Goal: Task Accomplishment & Management: Manage account settings

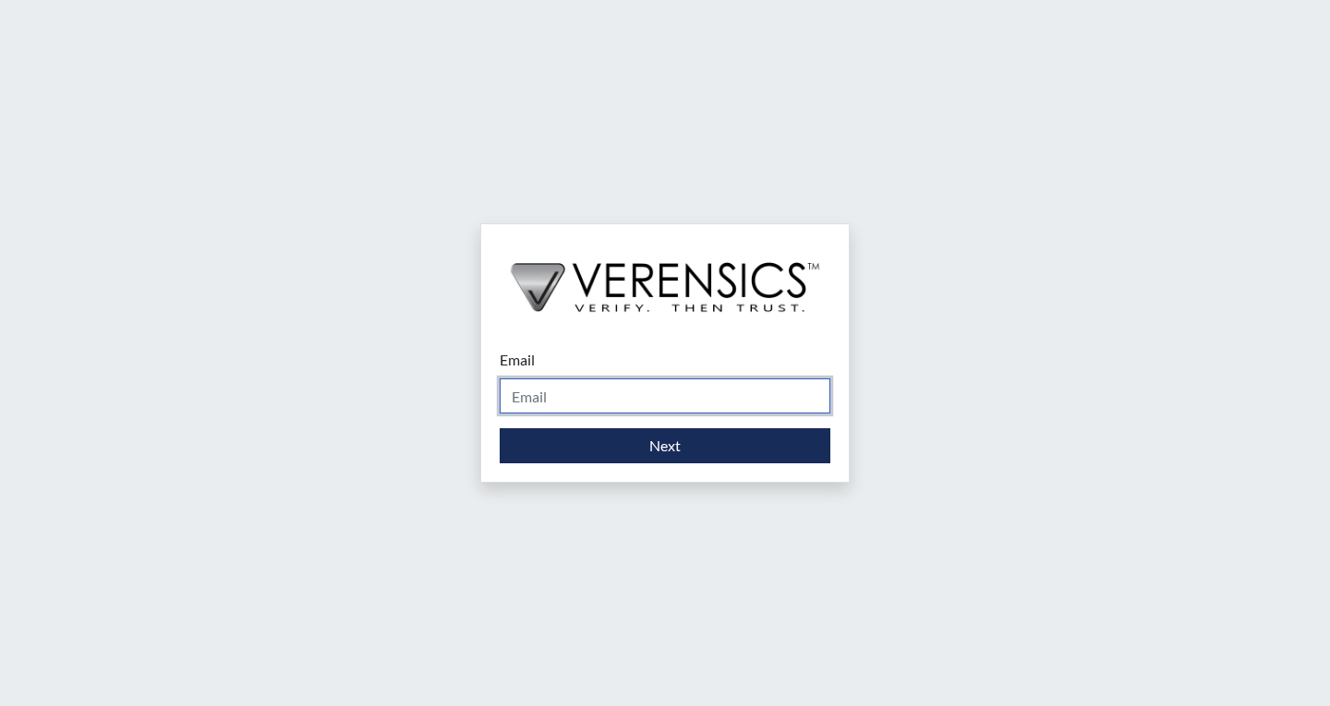
click at [586, 391] on input "Email" at bounding box center [665, 396] width 331 height 35
type input "[PERSON_NAME][EMAIL_ADDRESS][PERSON_NAME][DOMAIN_NAME]"
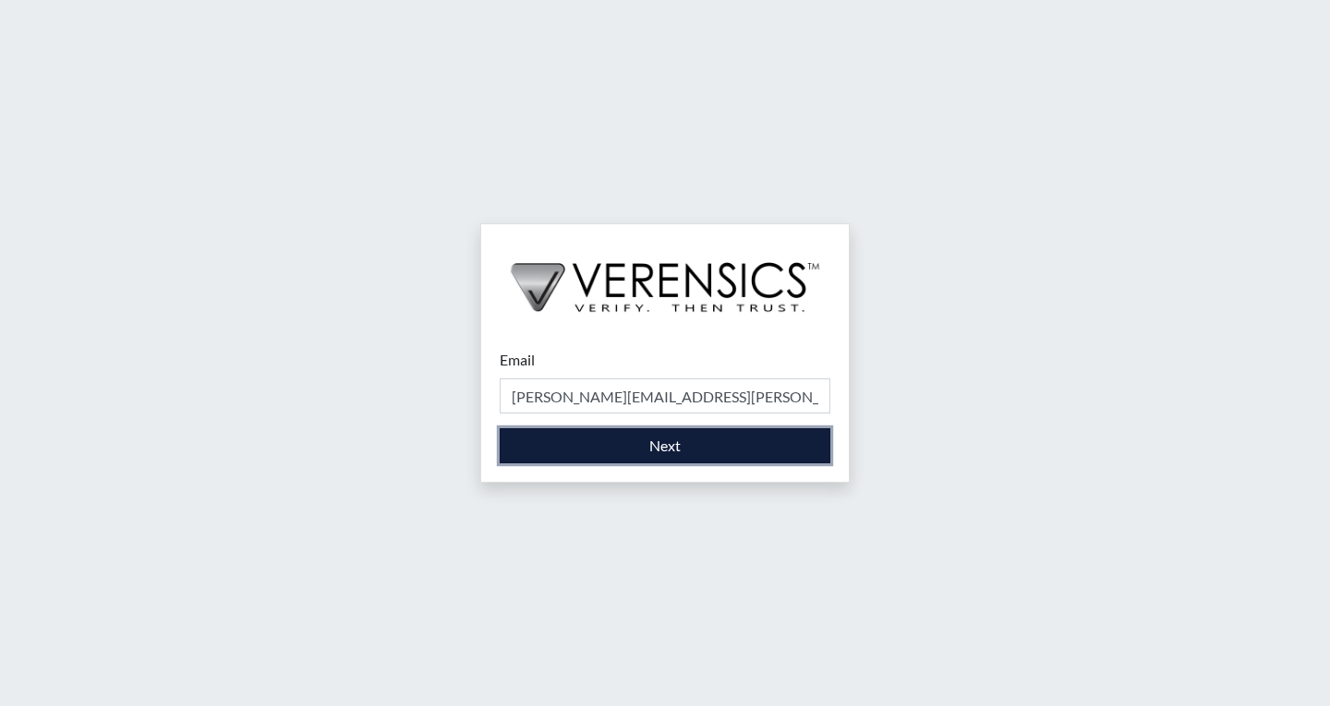
click at [660, 450] on button "Next" at bounding box center [665, 445] width 331 height 35
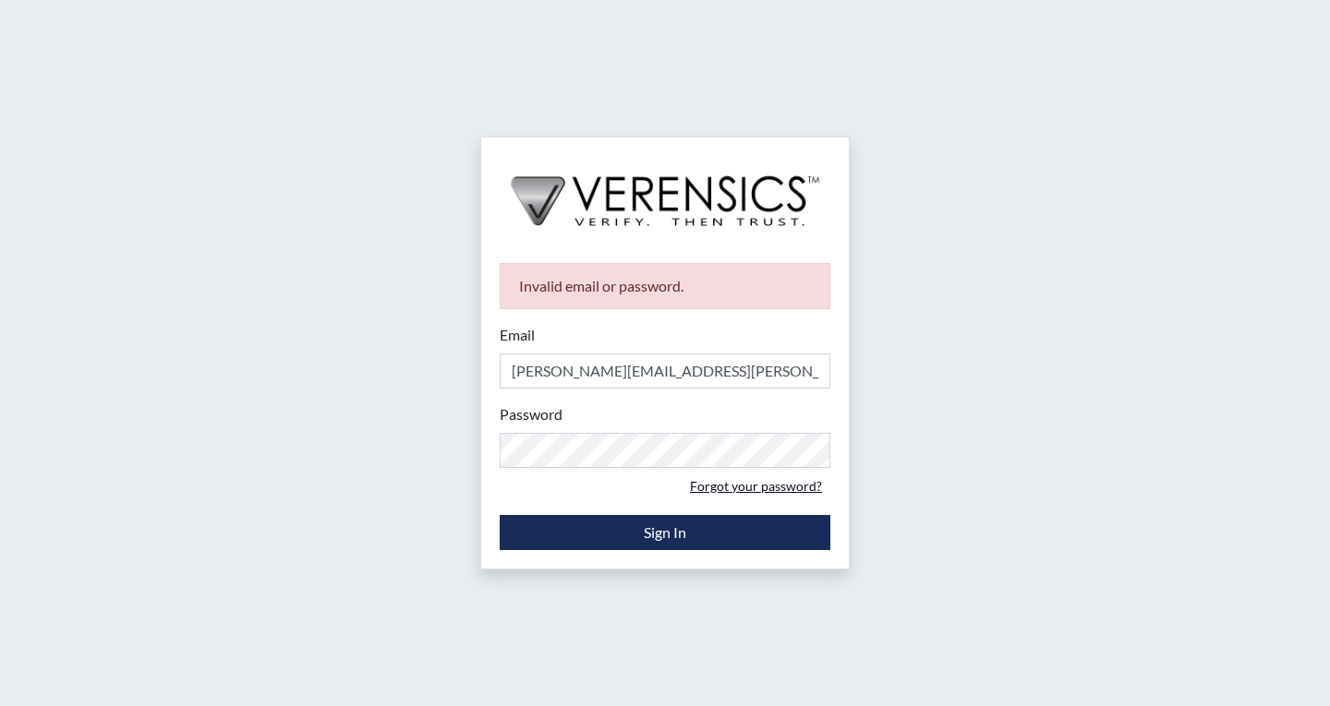
click at [776, 489] on link "Forgot your password?" at bounding box center [755, 486] width 149 height 29
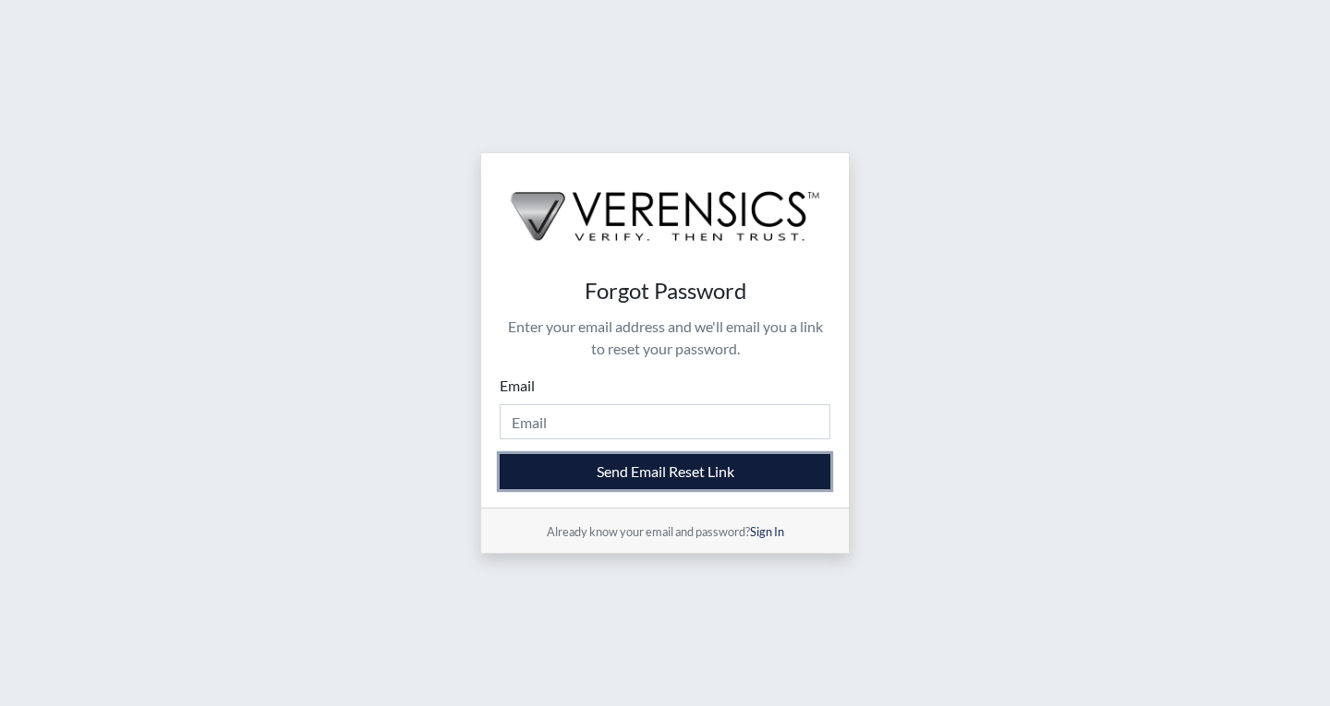
click at [695, 476] on button "Send Email Reset Link" at bounding box center [665, 471] width 331 height 35
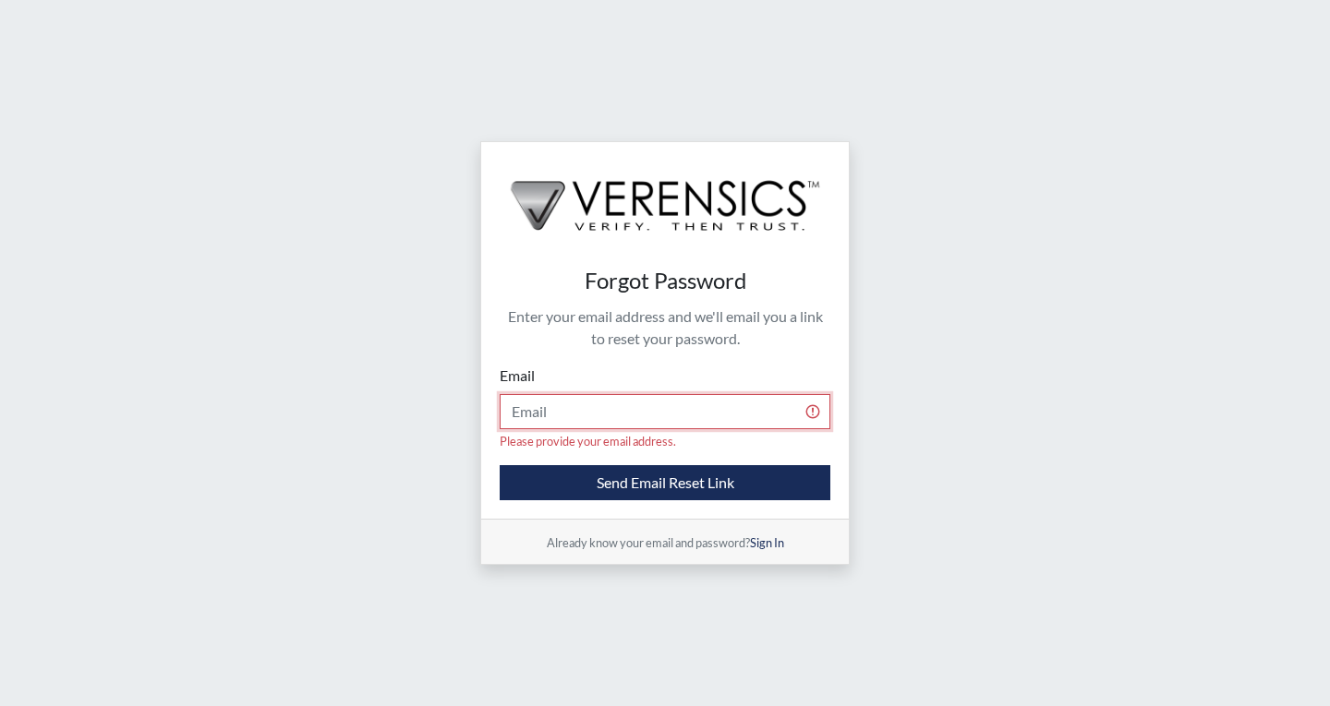
click at [556, 424] on input "Email" at bounding box center [665, 411] width 331 height 35
type input "[PERSON_NAME][EMAIL_ADDRESS][PERSON_NAME][DOMAIN_NAME]"
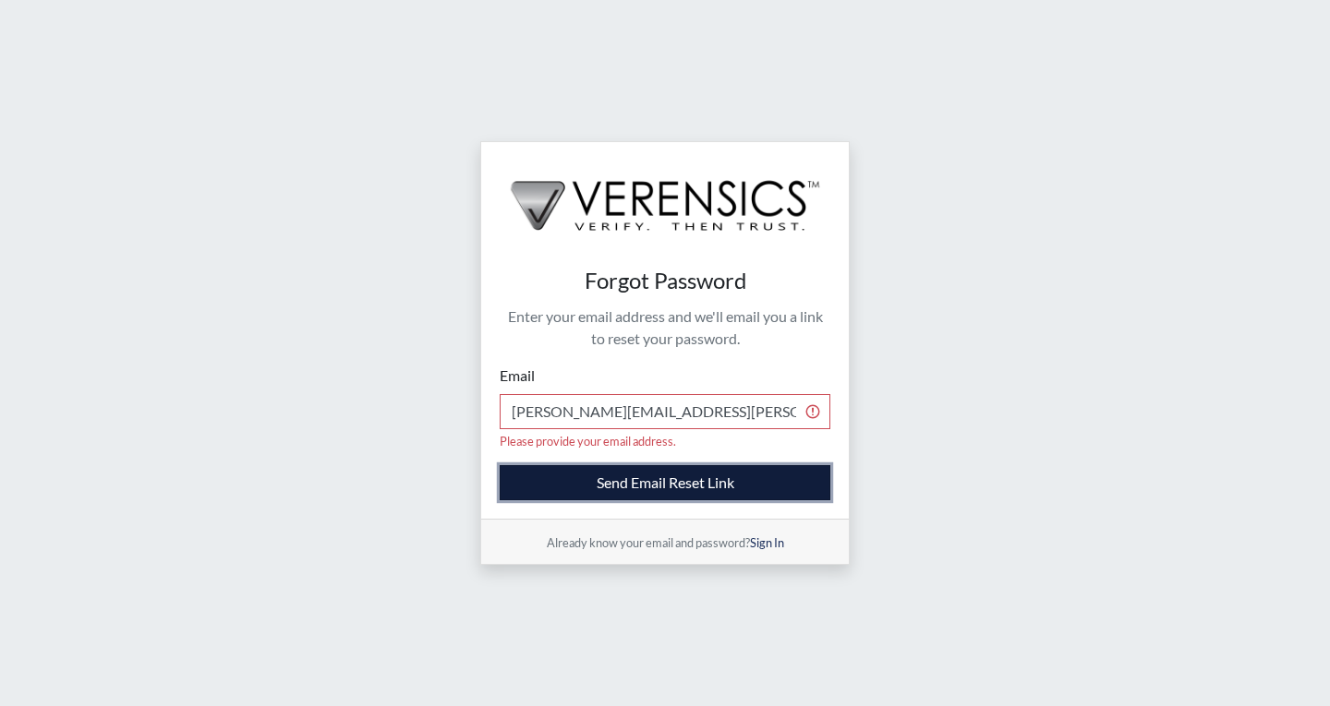
click at [665, 480] on button "Send Email Reset Link" at bounding box center [665, 482] width 331 height 35
